Goal: Navigation & Orientation: Find specific page/section

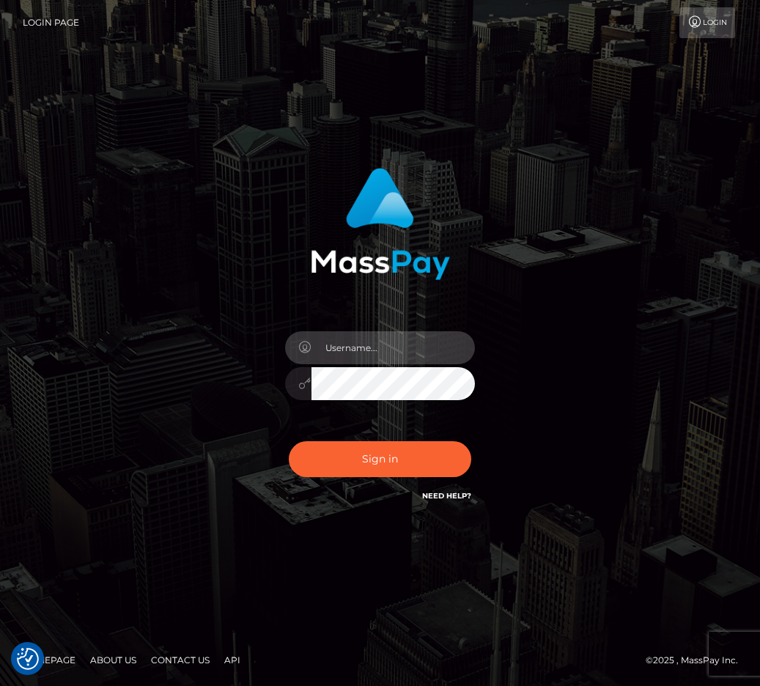
type input "raewhit"
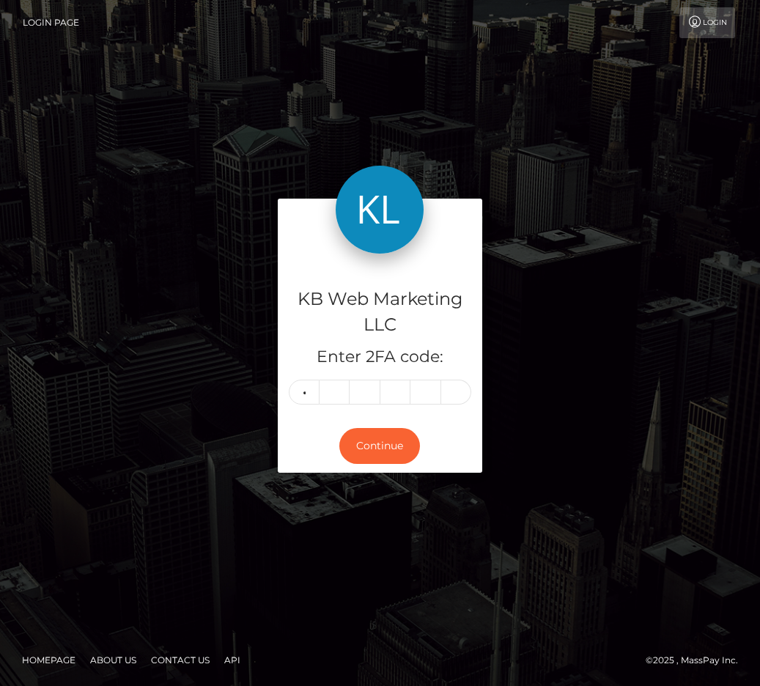
type input "0"
type input "9"
type input "5"
type input "7"
type input "5"
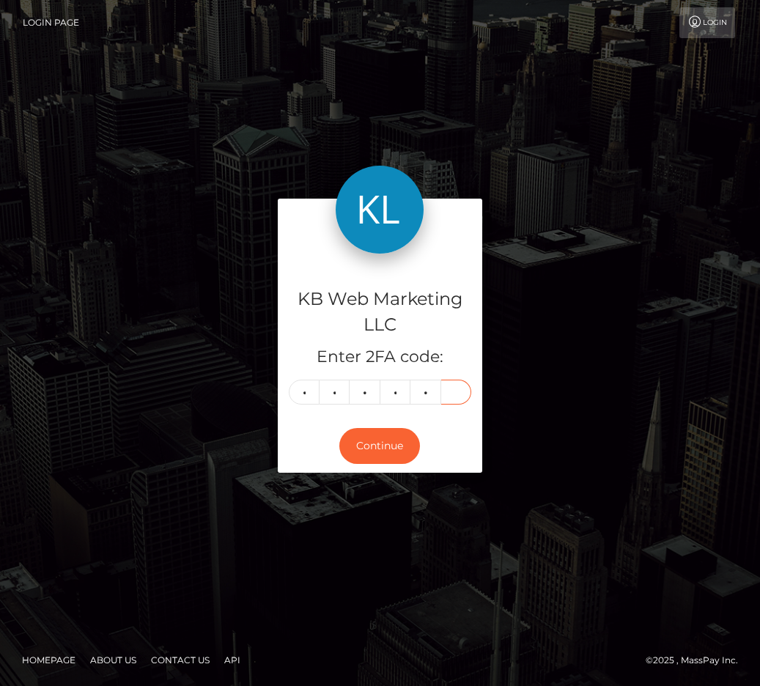
type input "6"
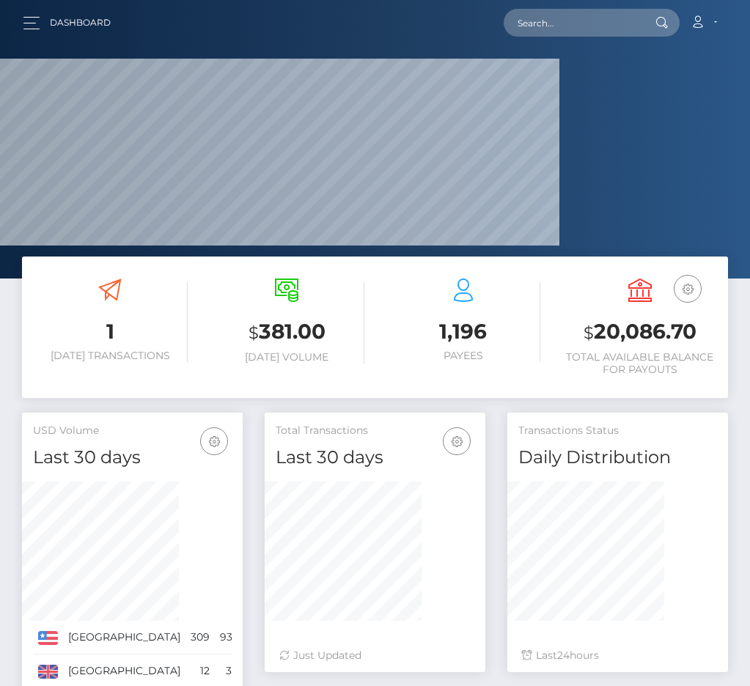
scroll to position [284, 158]
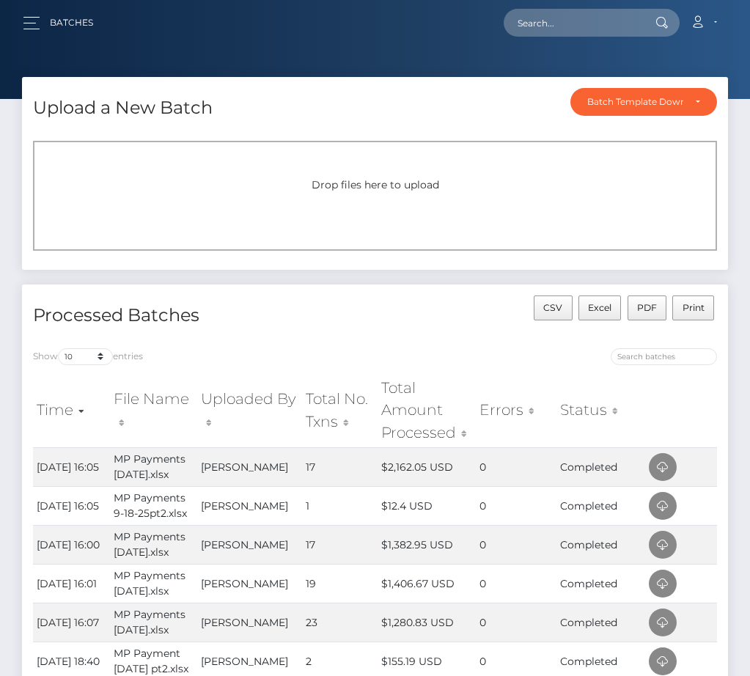
click at [429, 65] on div at bounding box center [375, 49] width 750 height 99
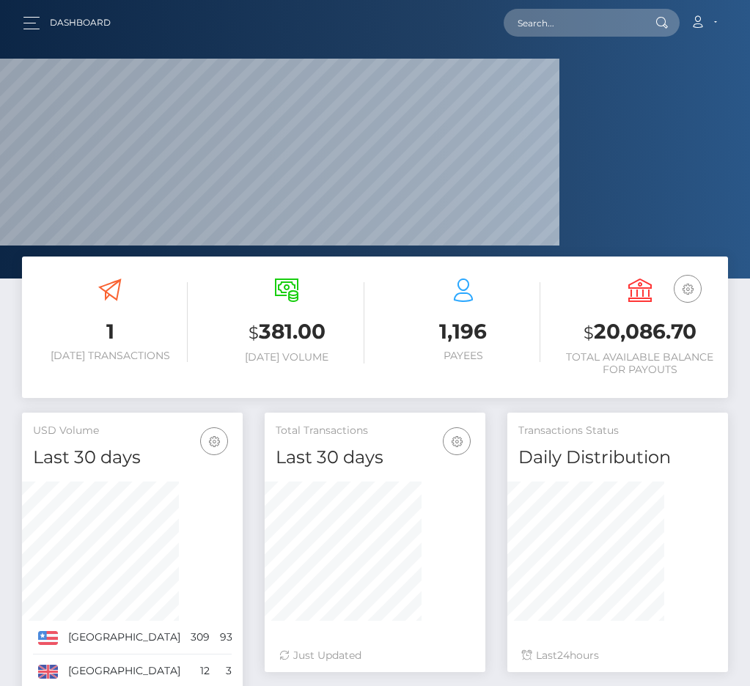
scroll to position [284, 158]
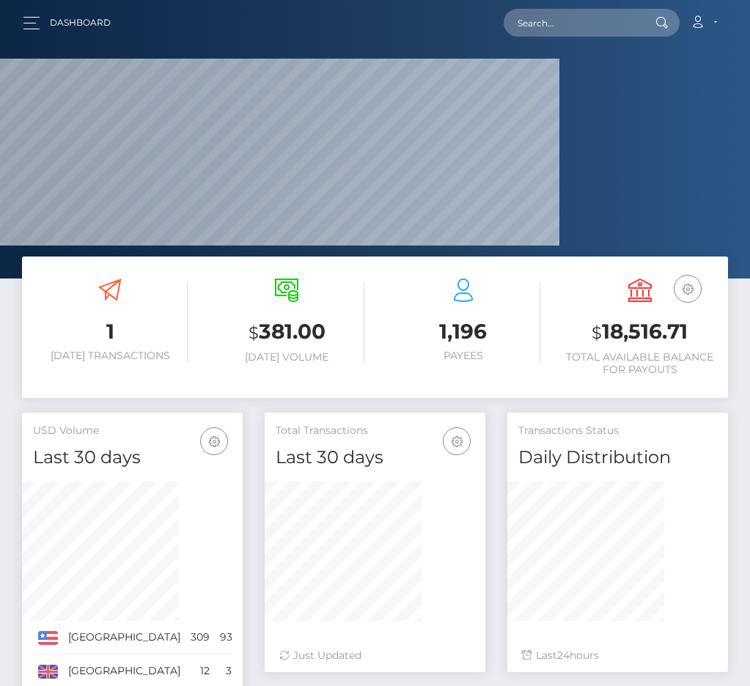
scroll to position [284, 158]
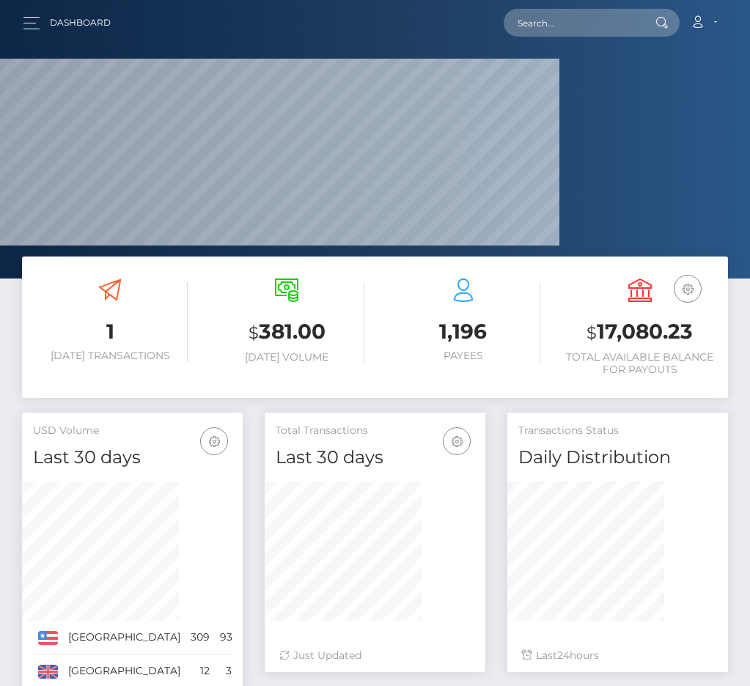
scroll to position [284, 158]
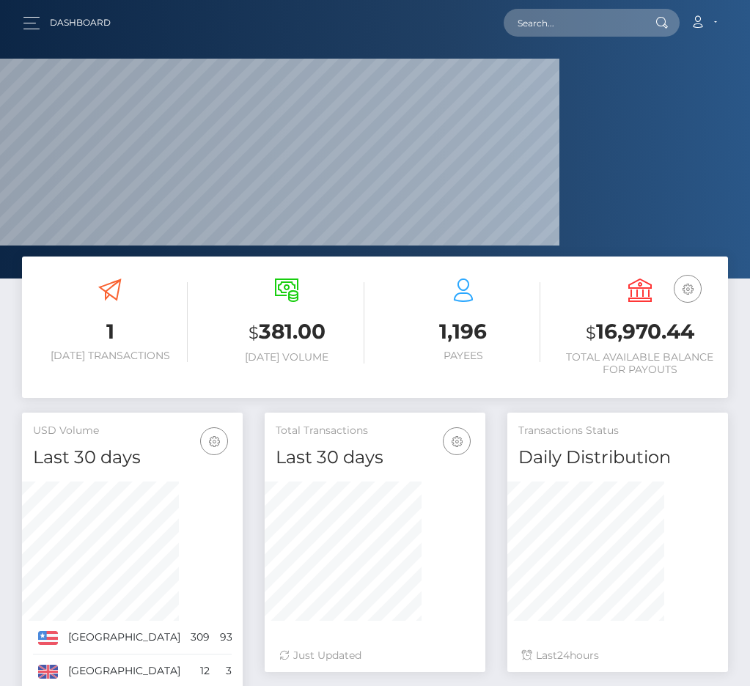
scroll to position [284, 158]
drag, startPoint x: 673, startPoint y: 357, endPoint x: 633, endPoint y: 327, distance: 50.3
click at [633, 327] on h3 "$ 16,970.44" at bounding box center [639, 332] width 155 height 30
copy h3 "16,970.44"
